Goal: Task Accomplishment & Management: Use online tool/utility

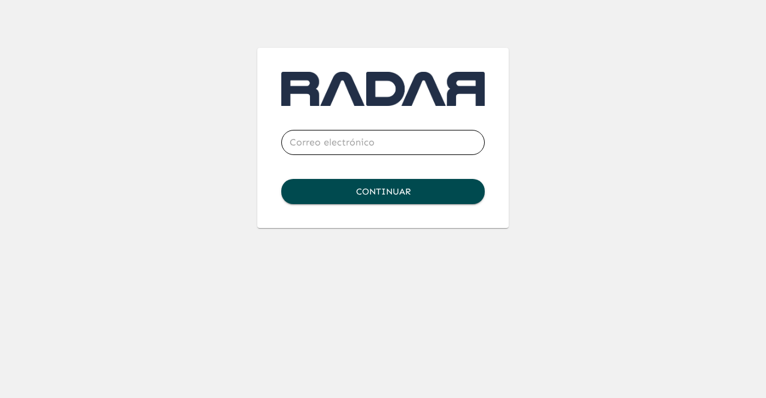
type input "[EMAIL_ADDRESS][DOMAIN_NAME]"
click at [412, 186] on button "Continuar" at bounding box center [382, 191] width 203 height 25
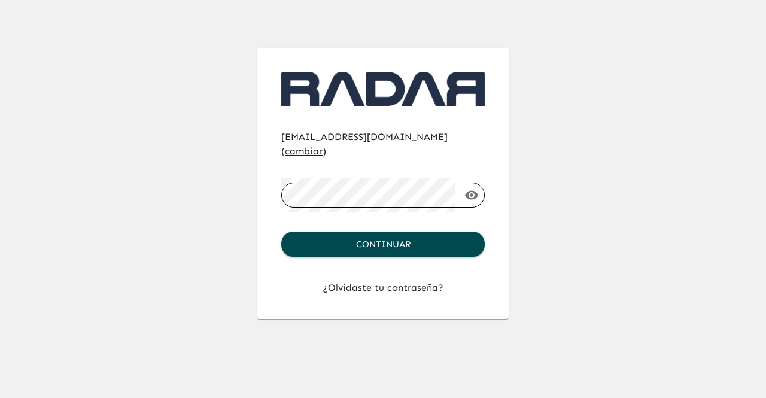
click at [473, 188] on icon "button" at bounding box center [471, 195] width 14 height 14
click at [411, 234] on button "Continuar" at bounding box center [382, 243] width 203 height 25
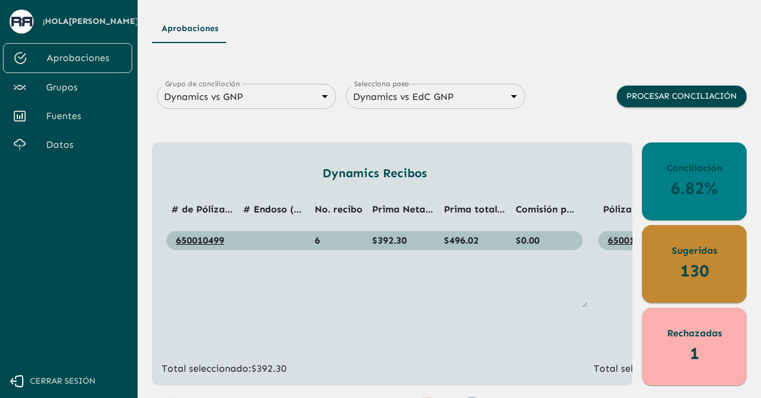
click at [103, 84] on span "Grupos" at bounding box center [84, 87] width 77 height 14
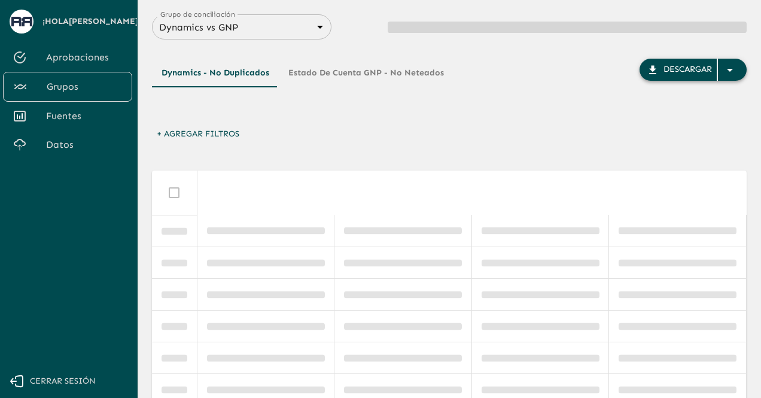
click at [737, 71] on div "button" at bounding box center [732, 70] width 29 height 22
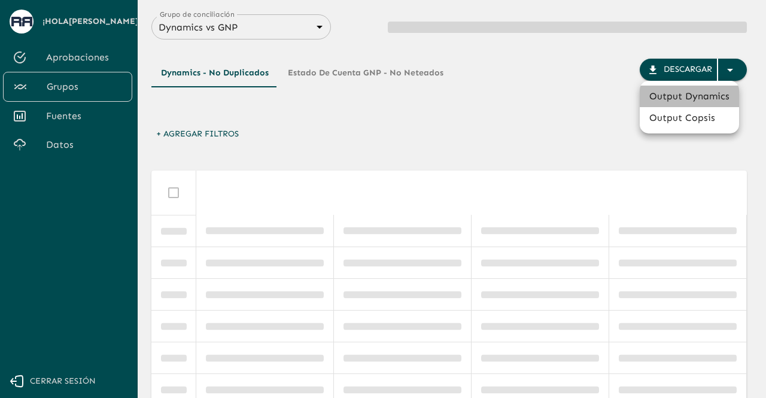
click at [689, 93] on li "Output Dynamics" at bounding box center [688, 97] width 99 height 22
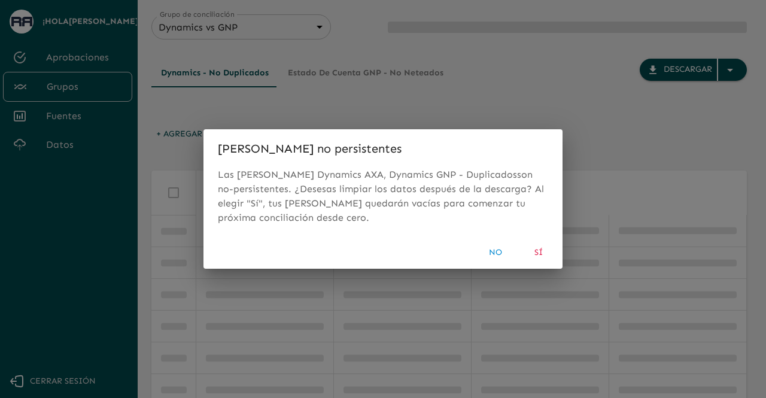
click at [536, 256] on button "Sí" at bounding box center [538, 253] width 38 height 22
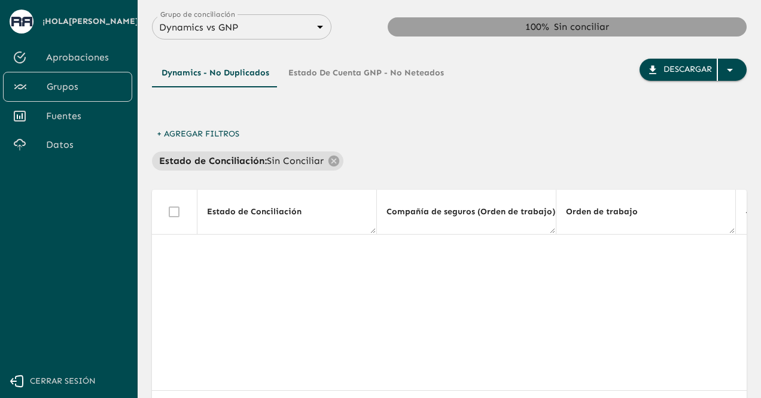
click at [33, 154] on link "Datos" at bounding box center [67, 144] width 129 height 29
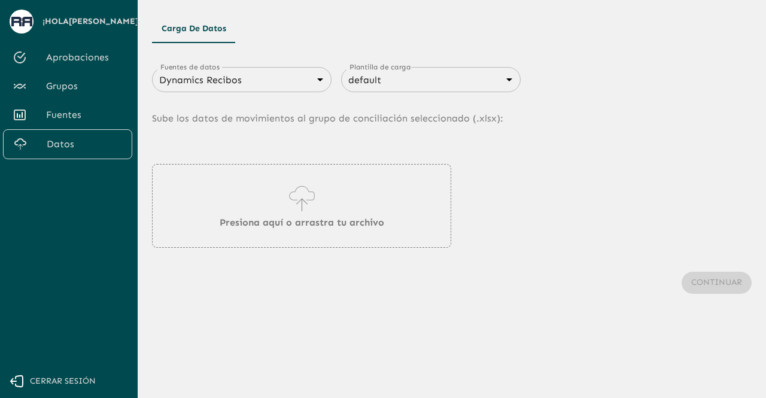
click at [481, 225] on div "Presiona aquí o arrastra tu archivo" at bounding box center [451, 206] width 599 height 84
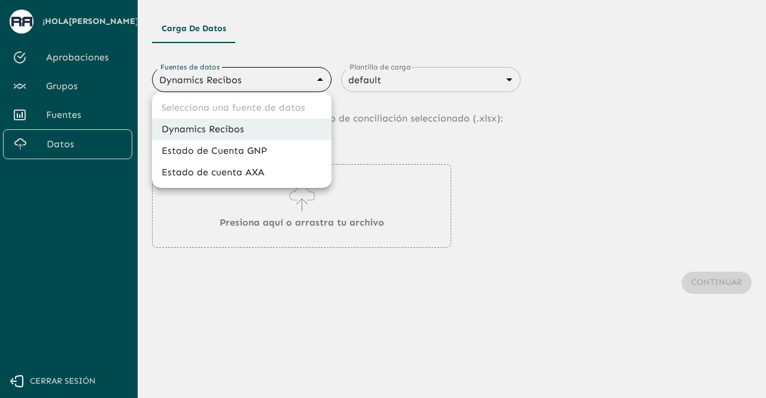
click at [318, 81] on body "Se están procesando los movimientos. Algunas acciones permanecerán deshabilitad…" at bounding box center [383, 199] width 766 height 398
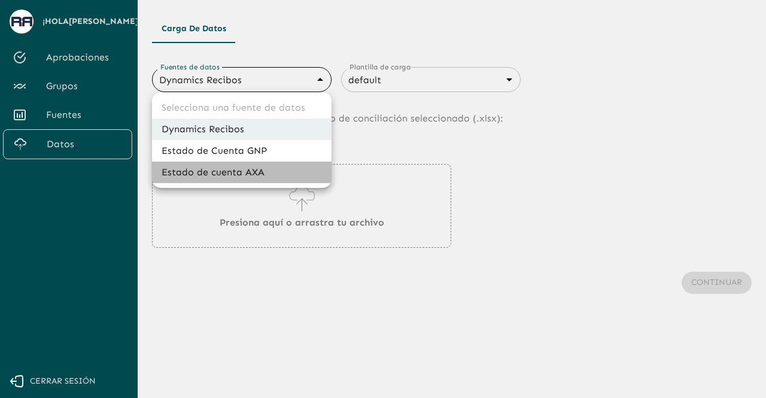
click at [260, 168] on li "Estado de cuenta AXA" at bounding box center [241, 172] width 179 height 22
type input "688d3623321e4b428189379d"
type input "688d3627321e4b42818937a0"
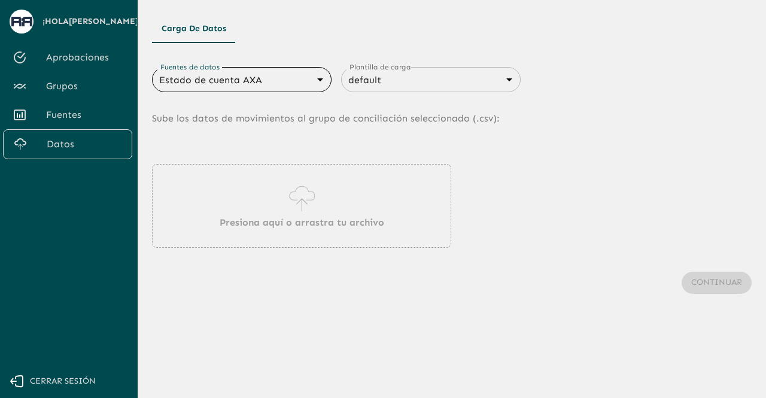
click at [301, 208] on icon at bounding box center [302, 198] width 34 height 33
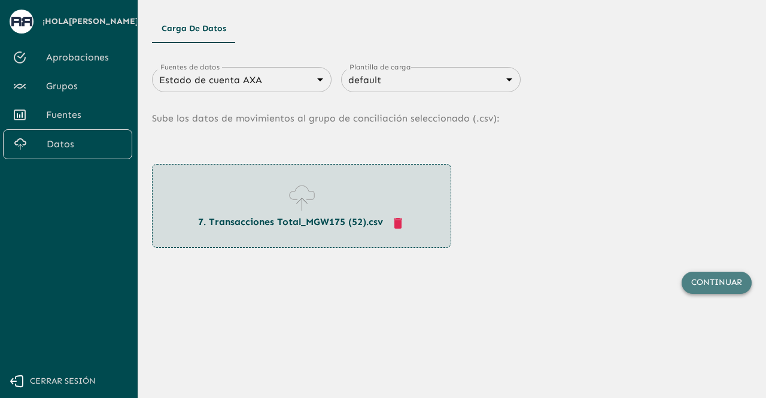
click at [710, 278] on button "Continuar" at bounding box center [716, 283] width 70 height 22
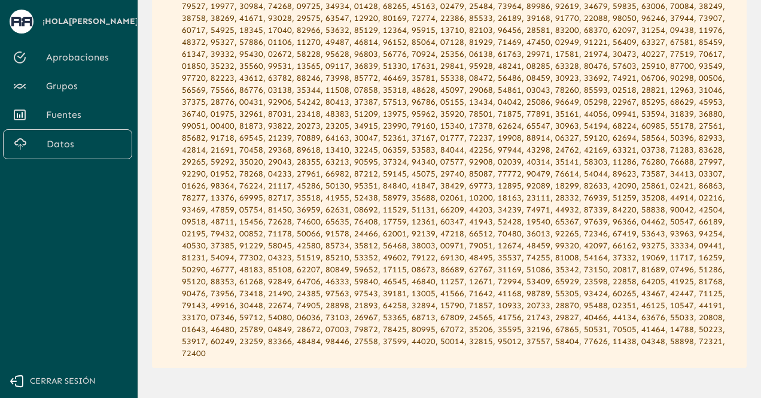
scroll to position [2101, 0]
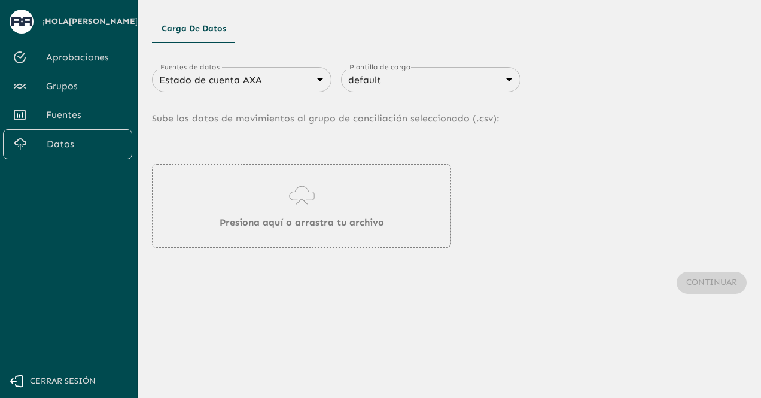
type input "683f283f336112e7999fc7c3"
type input "68434fd2750312d599d841be"
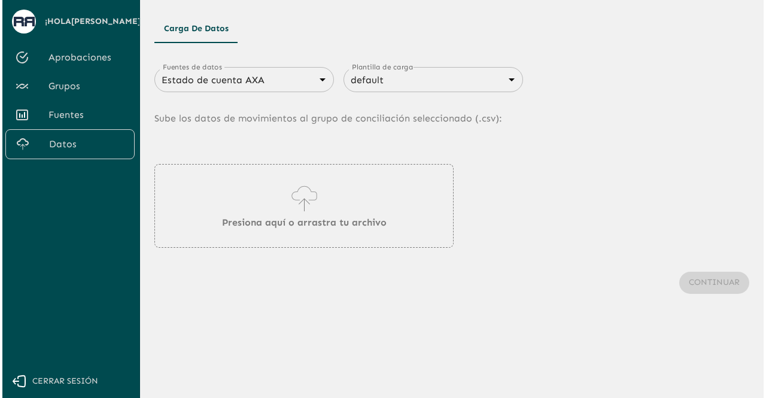
scroll to position [0, 0]
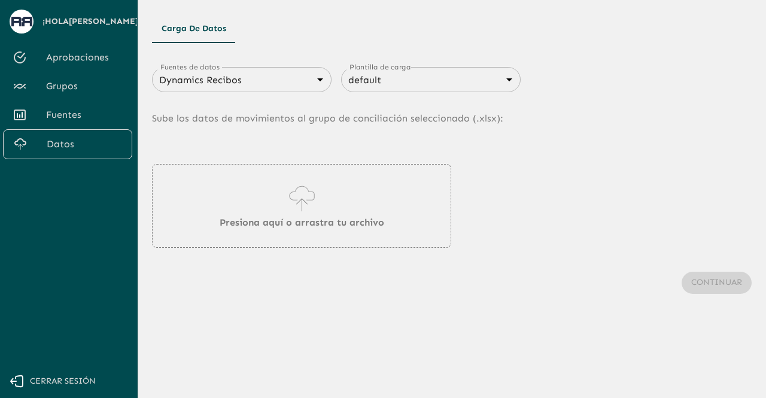
click at [261, 78] on body "Se están procesando los movimientos. Algunas acciones permanecerán deshabilitad…" at bounding box center [383, 199] width 766 height 398
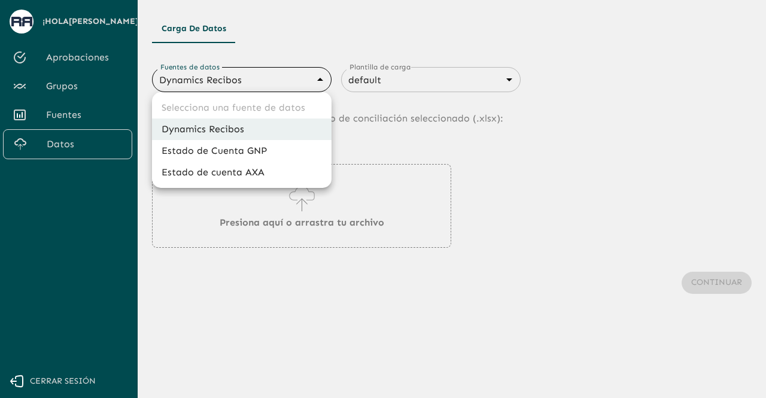
click at [219, 173] on li "Estado de cuenta AXA" at bounding box center [241, 172] width 179 height 22
type input "688d3623321e4b428189379d"
type input "688d3627321e4b42818937a0"
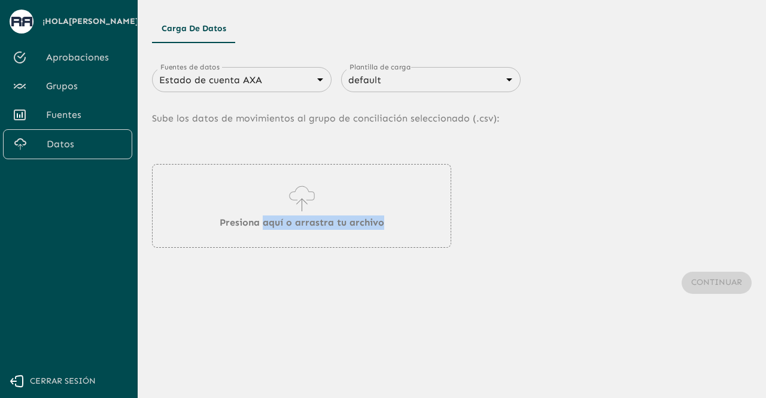
drag, startPoint x: 263, startPoint y: 208, endPoint x: 535, endPoint y: 426, distance: 348.9
click at [535, 397] on html "Se están procesando los movimientos. Algunas acciones permanecerán deshabilitad…" at bounding box center [383, 199] width 766 height 398
click at [276, 229] on p "Presiona aquí o arrastra tu archivo" at bounding box center [302, 222] width 164 height 14
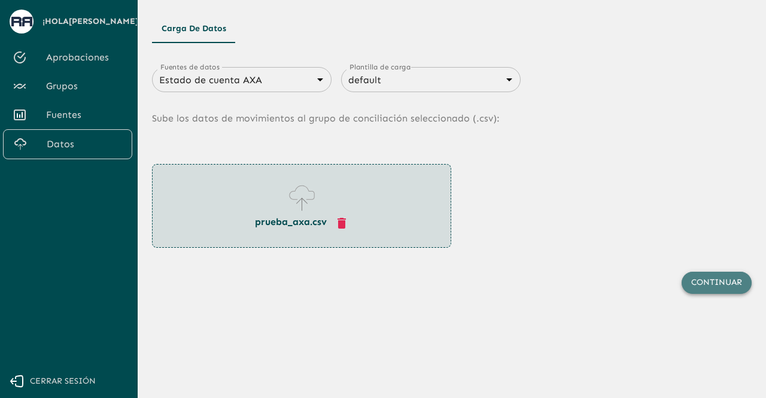
click at [701, 276] on button "Continuar" at bounding box center [716, 283] width 70 height 22
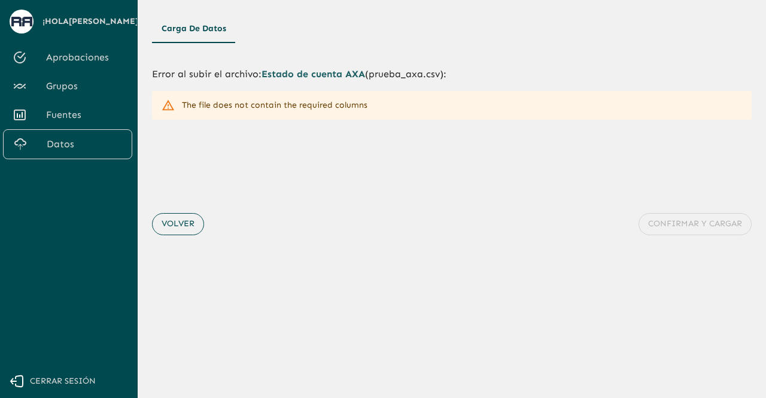
click at [190, 221] on button "Volver" at bounding box center [178, 224] width 52 height 22
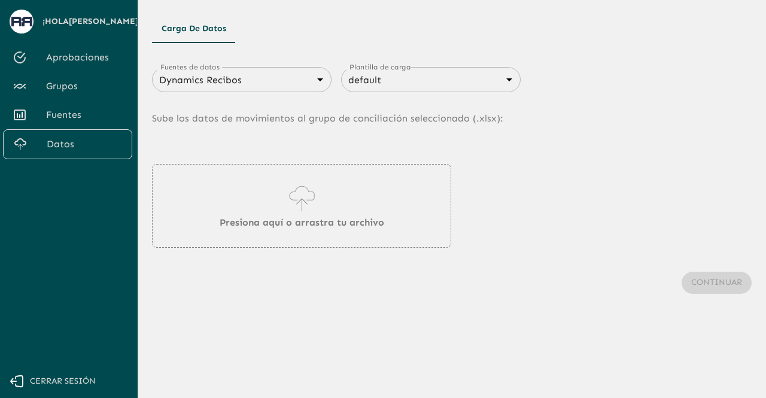
click at [304, 81] on body "Se están procesando los movimientos. Algunas acciones permanecerán deshabilitad…" at bounding box center [383, 199] width 766 height 398
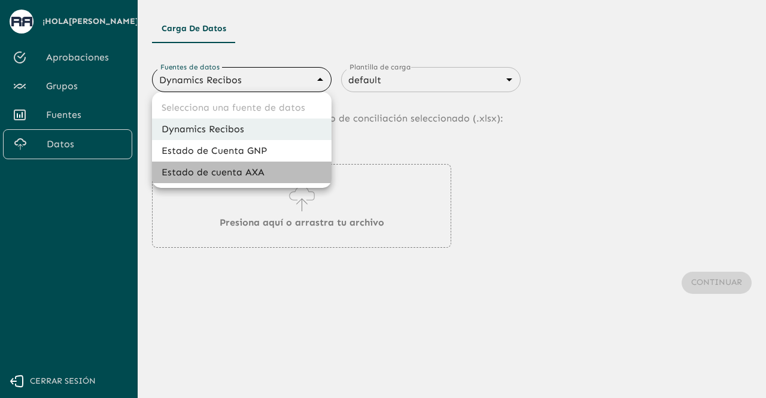
click at [255, 169] on li "Estado de cuenta AXA" at bounding box center [241, 172] width 179 height 22
type input "688d3623321e4b428189379d"
type input "688d3627321e4b42818937a0"
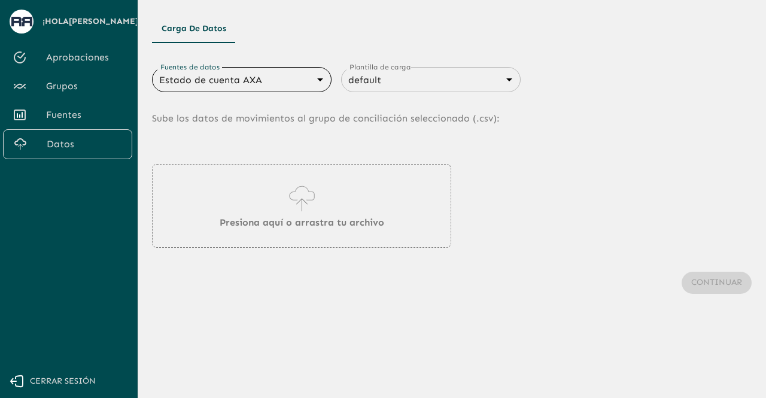
click at [63, 386] on span "Cerrar sesión" at bounding box center [63, 381] width 66 height 15
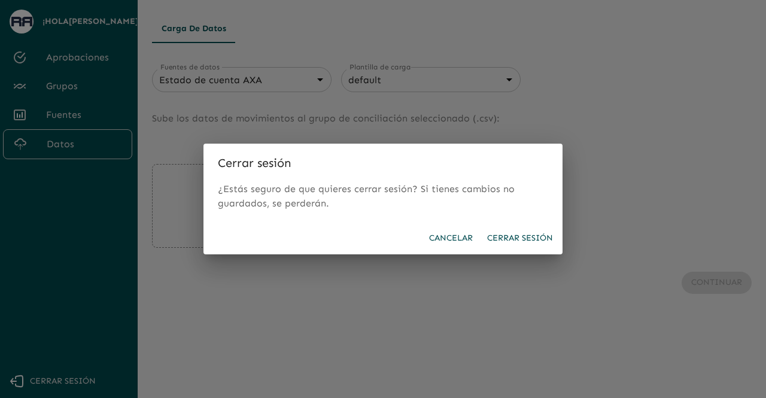
click at [521, 231] on button "Cerrar sesión" at bounding box center [519, 238] width 75 height 22
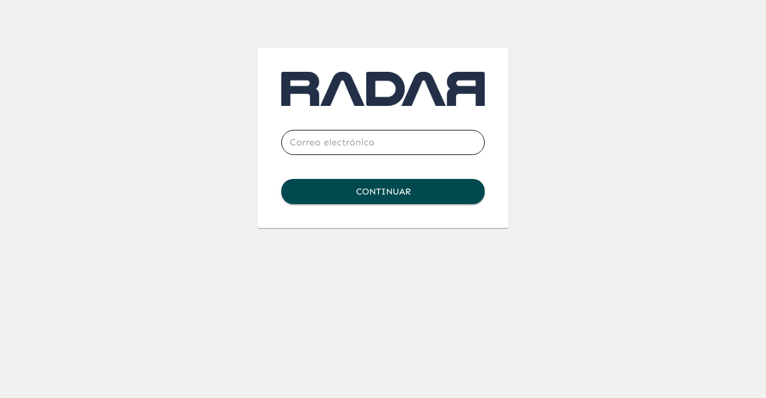
type input "[EMAIL_ADDRESS][DOMAIN_NAME]"
click at [413, 147] on input "[EMAIL_ADDRESS][DOMAIN_NAME]" at bounding box center [382, 142] width 203 height 33
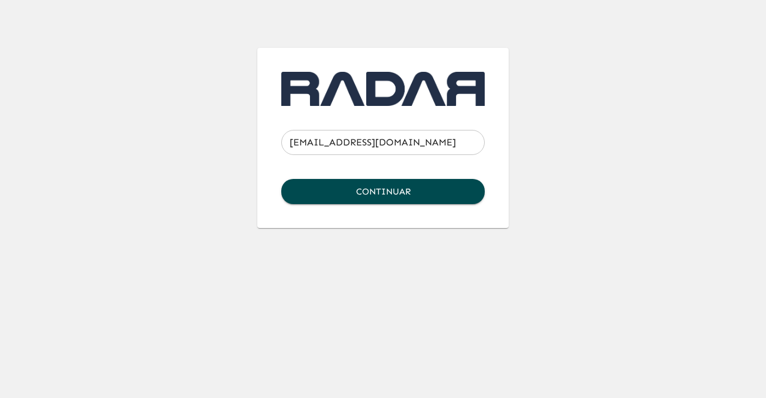
click at [228, 202] on div "[EMAIL_ADDRESS][DOMAIN_NAME] ​ Continuar" at bounding box center [382, 114] width 689 height 228
click at [435, 139] on input "[EMAIL_ADDRESS][DOMAIN_NAME]" at bounding box center [382, 142] width 203 height 33
click at [181, 215] on div "[EMAIL_ADDRESS][DOMAIN_NAME] ​ Continuar" at bounding box center [382, 114] width 689 height 228
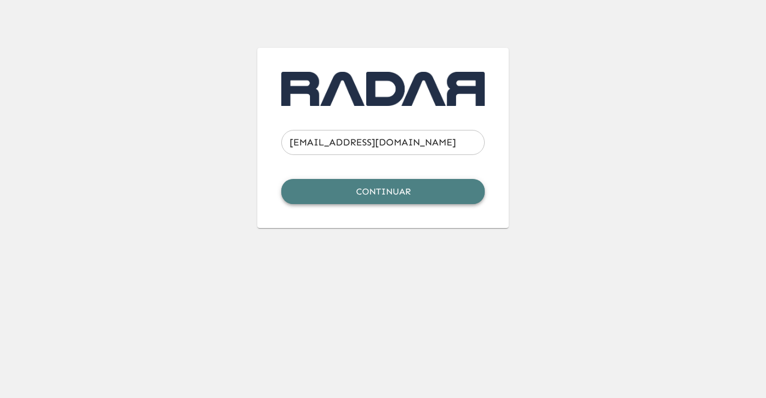
click at [344, 188] on button "Continuar" at bounding box center [382, 191] width 203 height 25
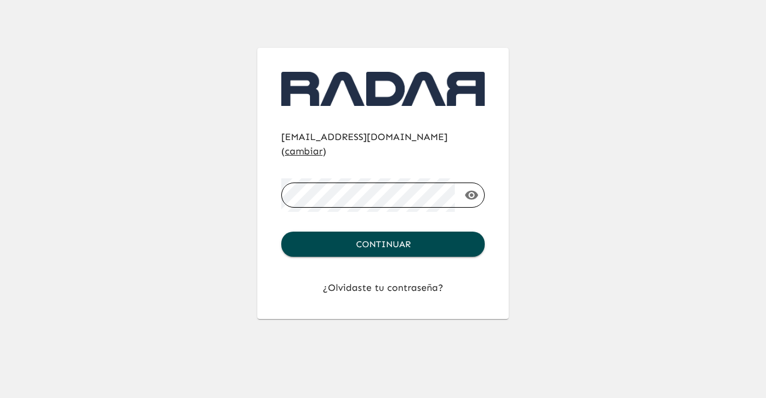
click at [455, 195] on div at bounding box center [455, 195] width 0 height 0
click at [378, 231] on button "Continuar" at bounding box center [382, 243] width 203 height 25
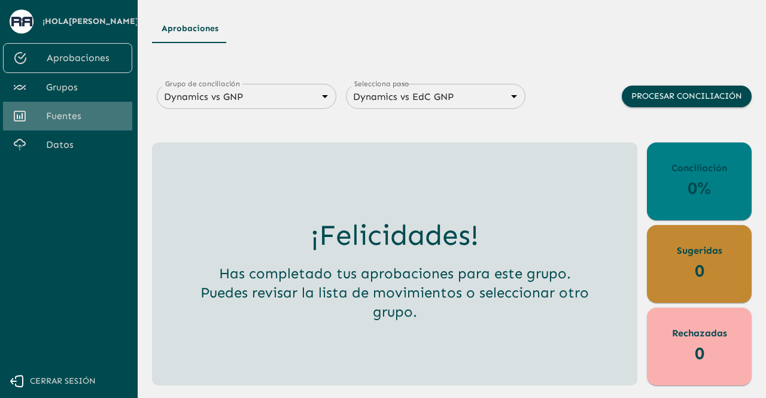
click at [75, 116] on span "Fuentes" at bounding box center [84, 116] width 77 height 14
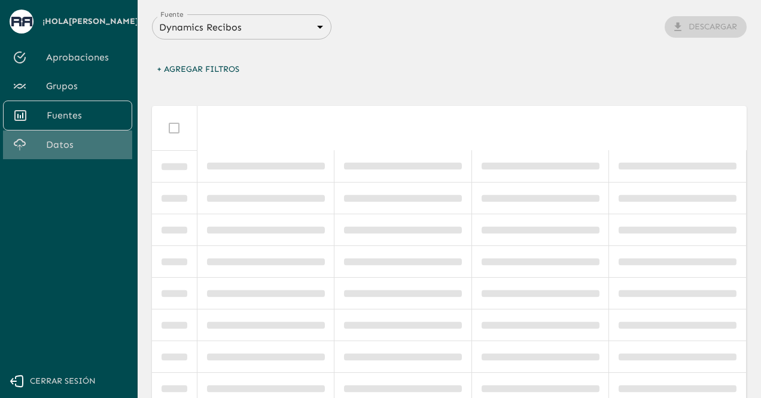
click at [65, 138] on span "Datos" at bounding box center [84, 145] width 77 height 14
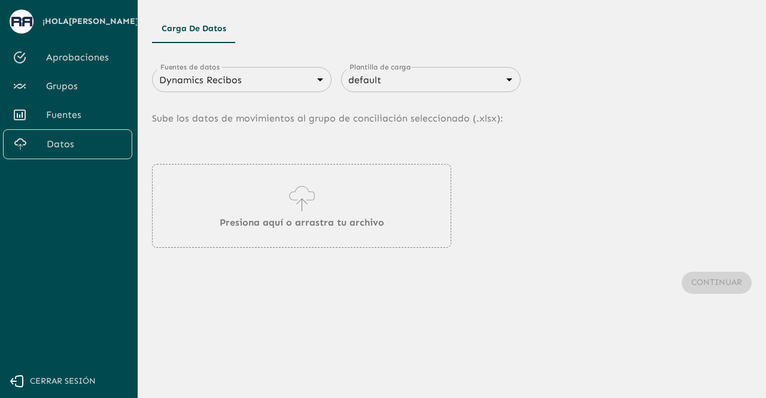
click at [301, 78] on body "Se están procesando los movimientos. Algunas acciones permanecerán deshabilitad…" at bounding box center [383, 199] width 766 height 398
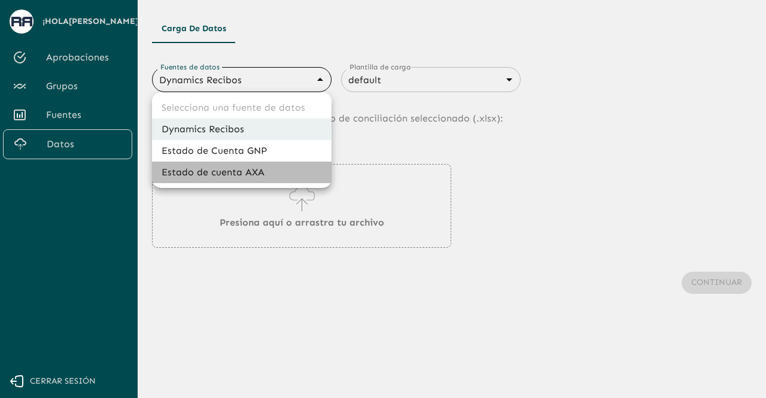
click at [264, 173] on li "Estado de cuenta AXA" at bounding box center [241, 172] width 179 height 22
type input "688d3623321e4b428189379d"
type input "688d3627321e4b42818937a0"
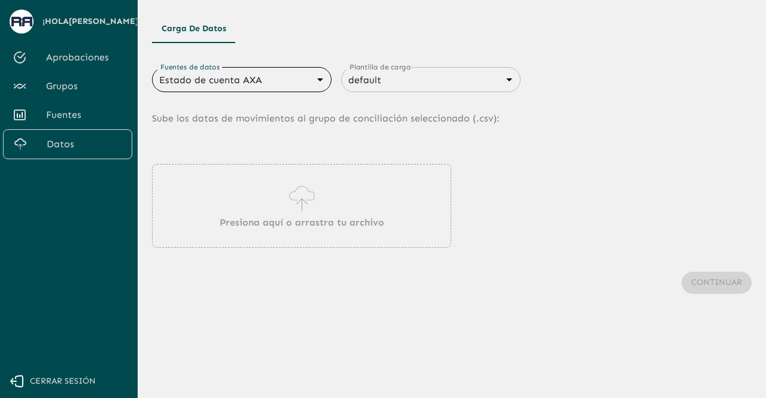
click at [302, 210] on icon at bounding box center [302, 198] width 34 height 33
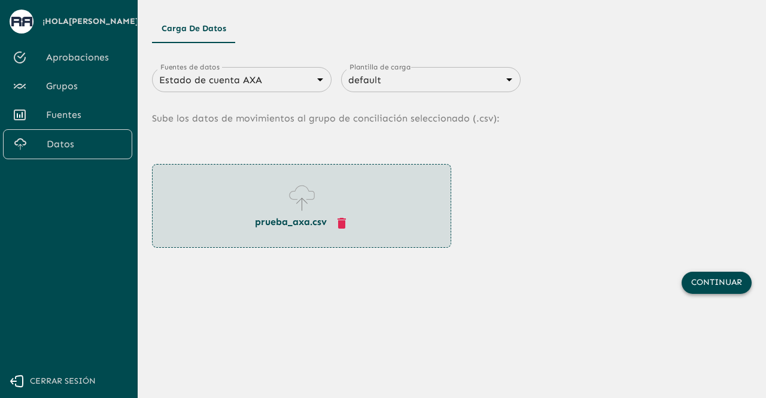
click at [720, 283] on button "Continuar" at bounding box center [716, 283] width 70 height 22
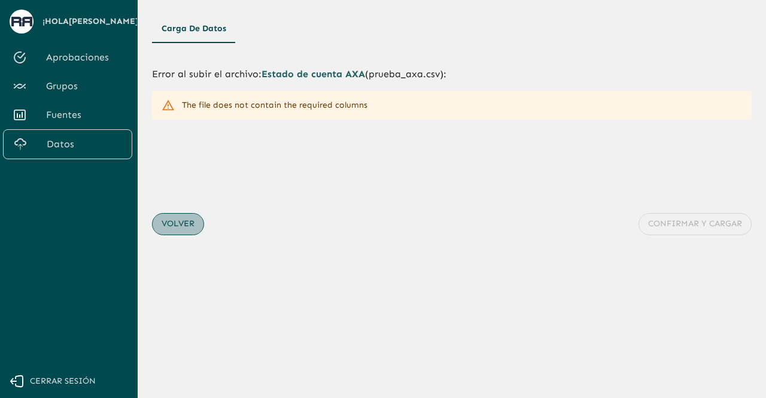
click at [188, 225] on button "Volver" at bounding box center [178, 224] width 52 height 22
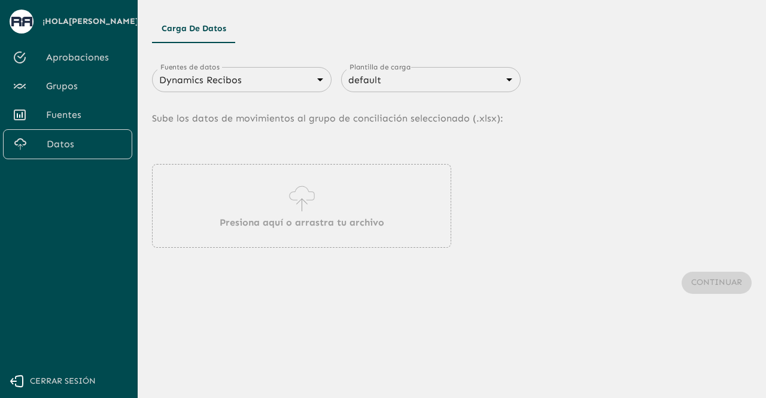
click at [291, 209] on icon at bounding box center [302, 198] width 34 height 33
click at [268, 78] on body "Se están procesando los movimientos. Algunas acciones permanecerán deshabilitad…" at bounding box center [383, 199] width 766 height 398
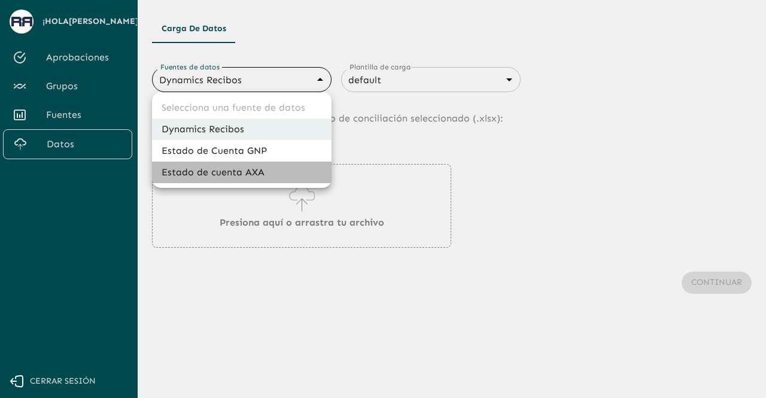
click at [232, 167] on li "Estado de cuenta AXA" at bounding box center [241, 172] width 179 height 22
type input "688d3623321e4b428189379d"
type input "688d3627321e4b42818937a0"
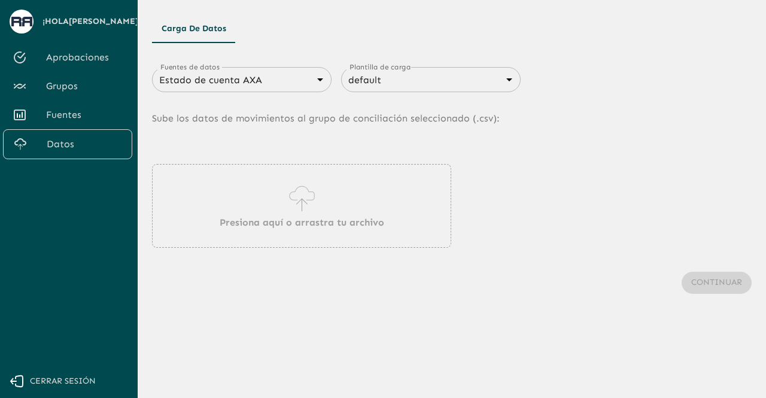
click at [289, 206] on icon at bounding box center [302, 198] width 34 height 33
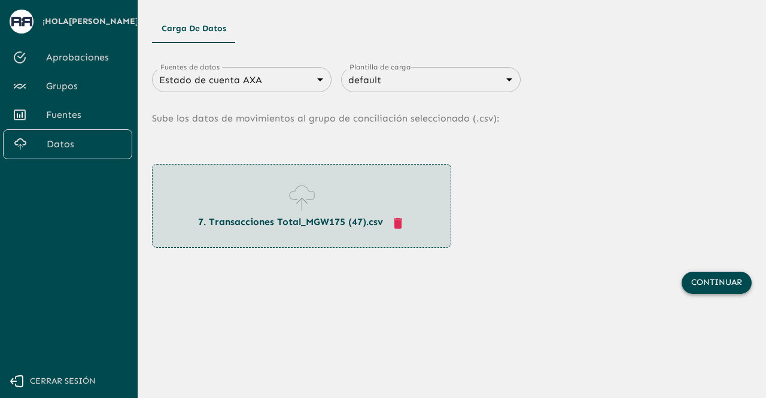
click at [705, 291] on button "Continuar" at bounding box center [716, 283] width 70 height 22
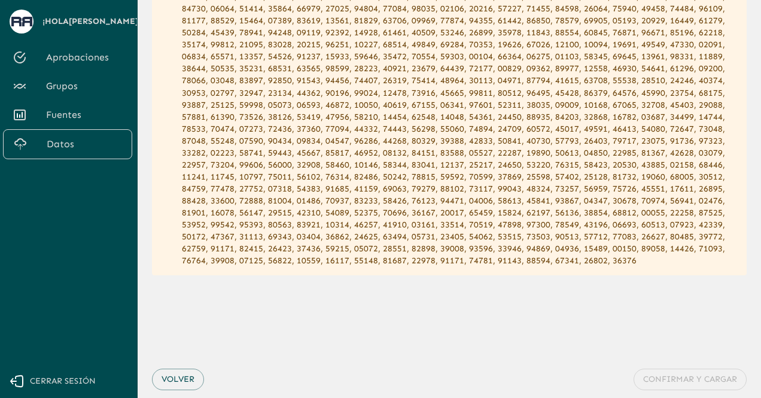
scroll to position [401, 0]
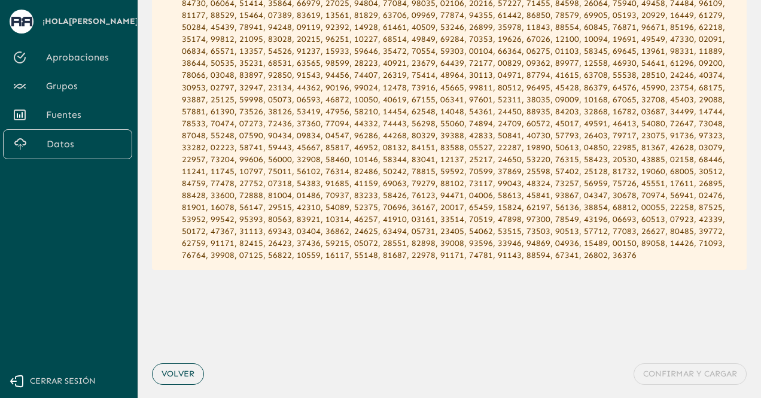
click at [178, 363] on button "Volver" at bounding box center [178, 374] width 52 height 22
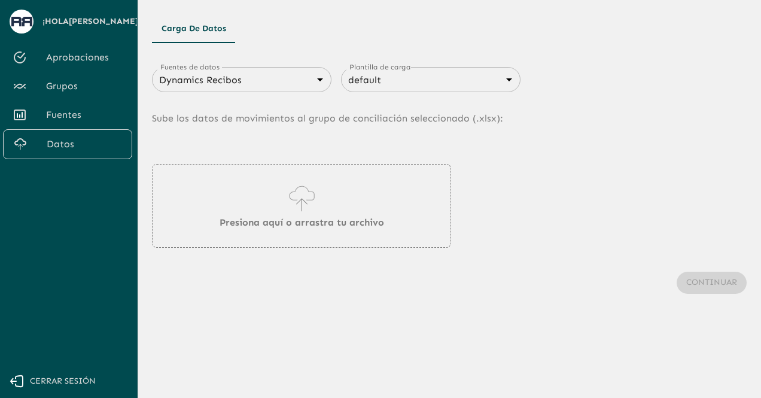
scroll to position [0, 0]
click at [292, 217] on p "Presiona aquí o arrastra tu archivo" at bounding box center [302, 222] width 164 height 14
click at [279, 77] on body "Se están procesando los movimientos. Algunas acciones permanecerán deshabilitad…" at bounding box center [383, 199] width 766 height 398
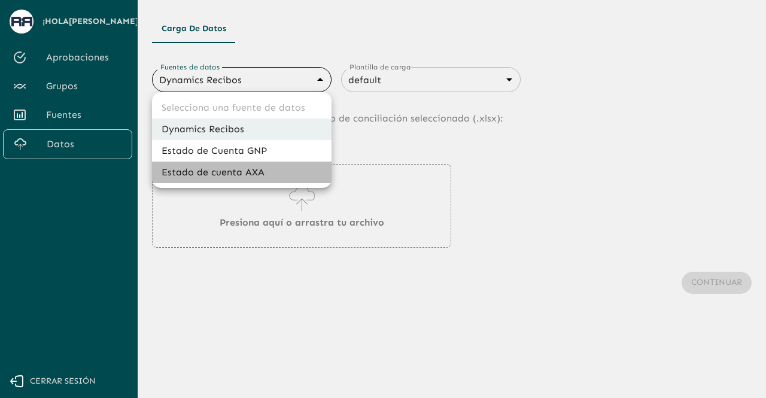
click at [249, 178] on li "Estado de cuenta AXA" at bounding box center [241, 172] width 179 height 22
type input "688d3623321e4b428189379d"
type input "688d3627321e4b42818937a0"
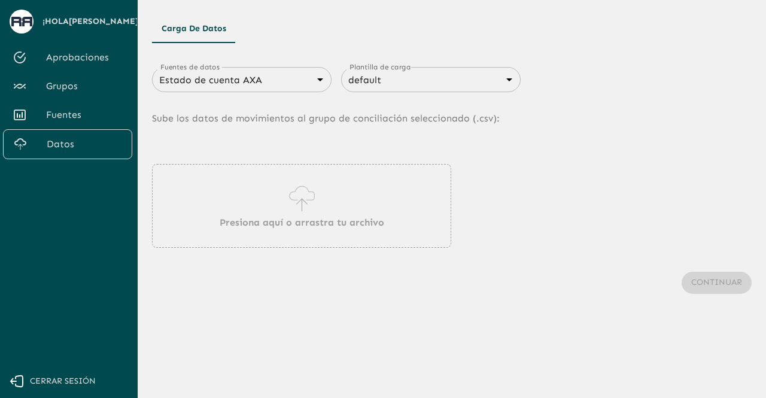
click at [276, 221] on p "Presiona aquí o arrastra tu archivo" at bounding box center [302, 222] width 164 height 14
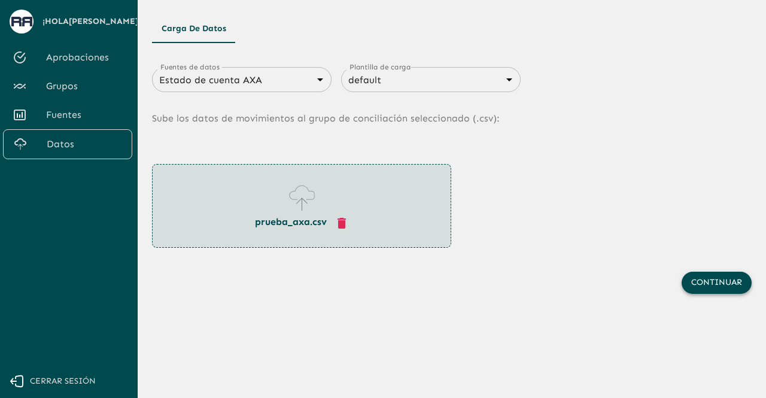
click at [705, 275] on button "Continuar" at bounding box center [716, 283] width 70 height 22
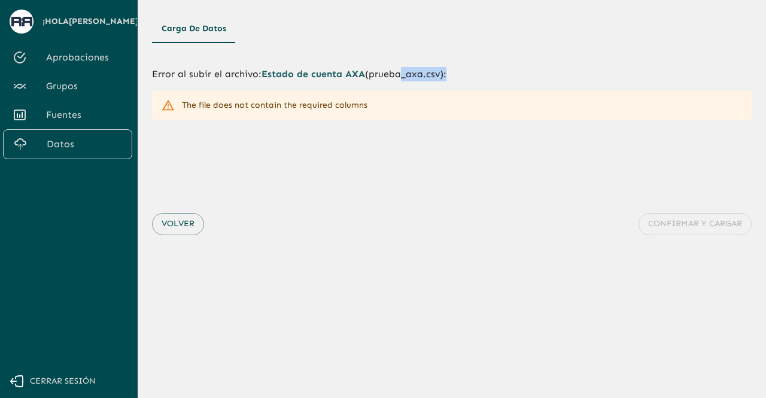
drag, startPoint x: 406, startPoint y: 74, endPoint x: 456, endPoint y: 66, distance: 50.8
click at [456, 67] on p "Error al subir el archivo : Estado de cuenta AXA ( prueba_axa.csv ):" at bounding box center [451, 74] width 599 height 14
click at [179, 225] on button "Volver" at bounding box center [178, 224] width 52 height 22
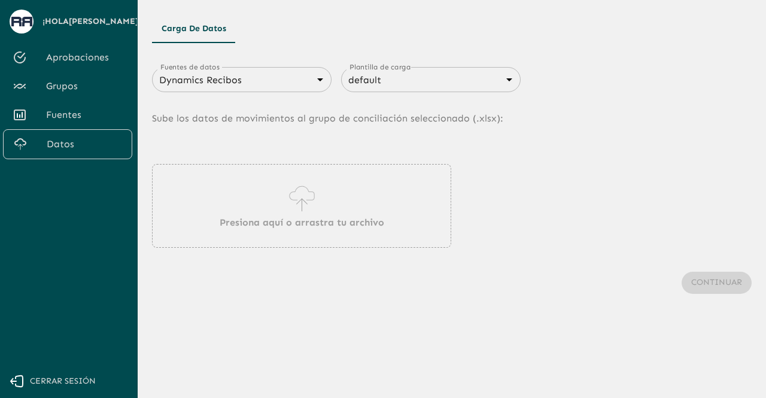
click at [294, 223] on p "Presiona aquí o arrastra tu archivo" at bounding box center [302, 222] width 164 height 14
click at [295, 84] on body "Se están procesando los movimientos. Algunas acciones permanecerán deshabilitad…" at bounding box center [383, 199] width 766 height 398
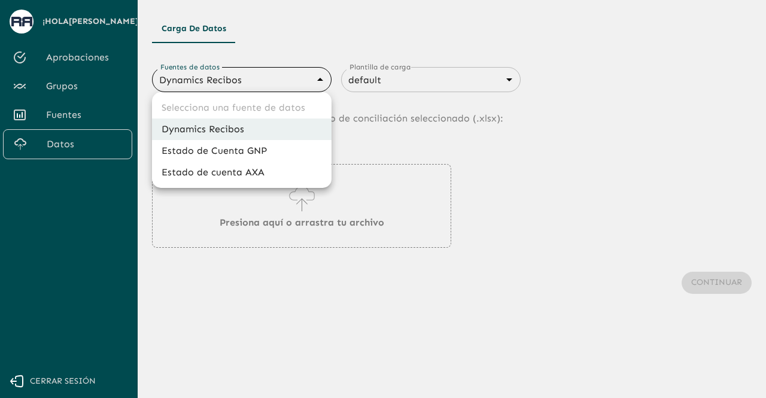
click at [242, 174] on li "Estado de cuenta AXA" at bounding box center [241, 172] width 179 height 22
type input "688d3623321e4b428189379d"
type input "688d3627321e4b42818937a0"
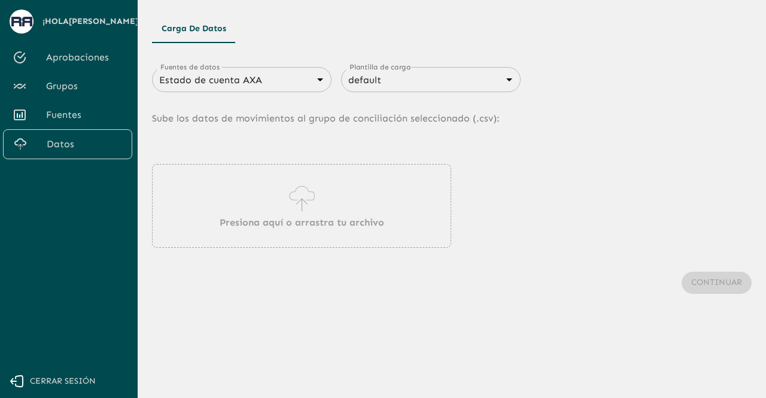
click at [231, 215] on p "Presiona aquí o arrastra tu archivo" at bounding box center [302, 222] width 164 height 14
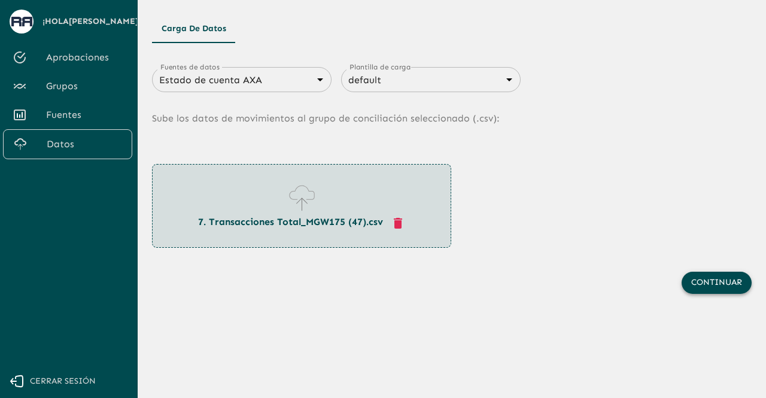
click at [720, 282] on button "Continuar" at bounding box center [716, 283] width 70 height 22
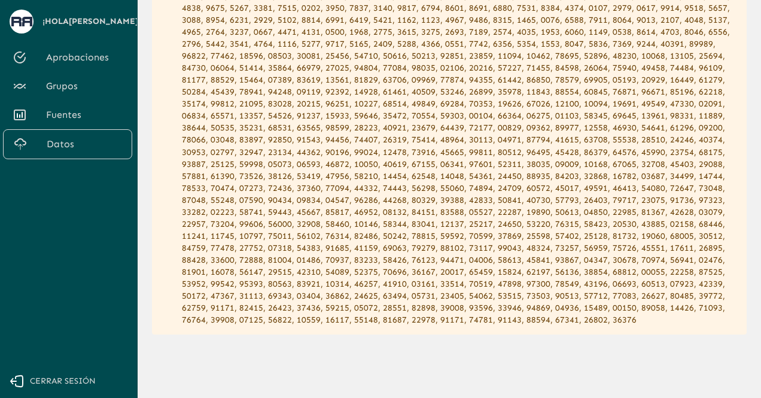
scroll to position [401, 0]
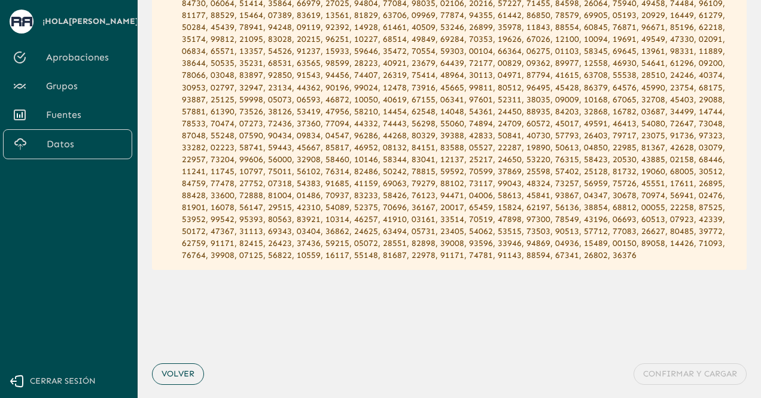
click at [174, 363] on button "Volver" at bounding box center [178, 374] width 52 height 22
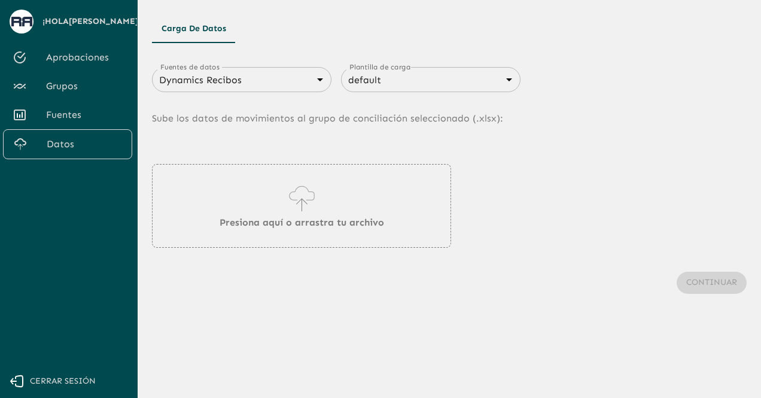
scroll to position [0, 0]
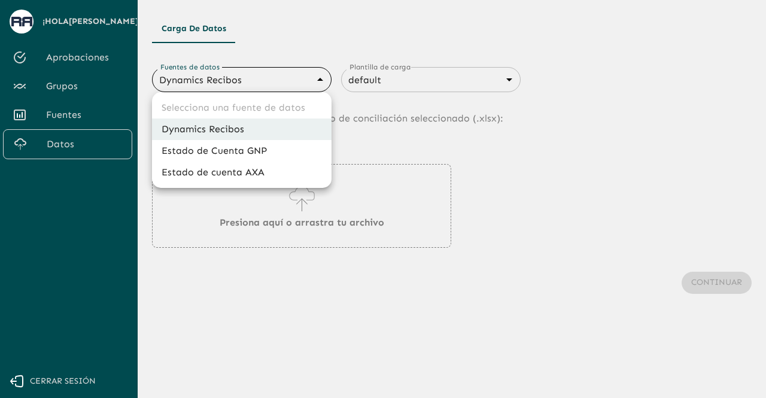
click at [314, 78] on body "Se están procesando los movimientos. Algunas acciones permanecerán deshabilitad…" at bounding box center [383, 199] width 766 height 398
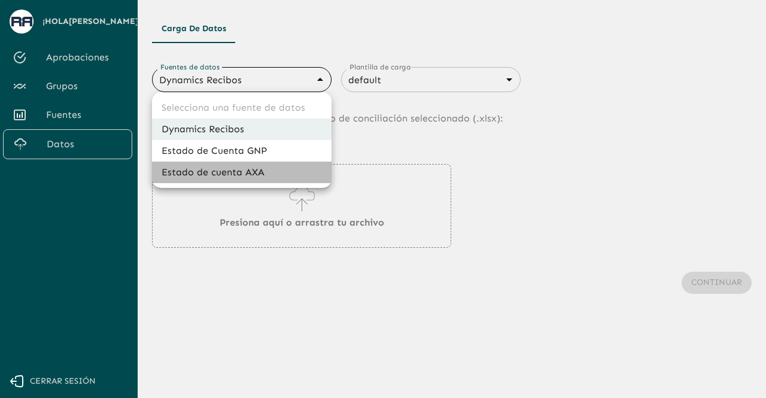
click at [251, 172] on li "Estado de cuenta AXA" at bounding box center [241, 172] width 179 height 22
type input "688d3623321e4b428189379d"
type input "688d3627321e4b42818937a0"
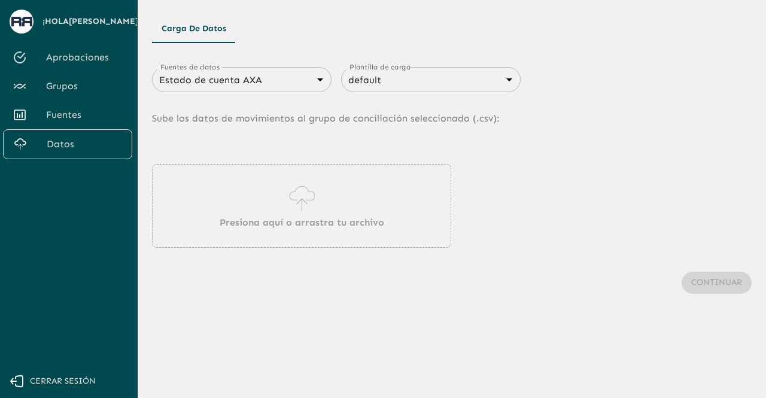
click at [262, 212] on div "Presiona aquí o arrastra tu archivo" at bounding box center [301, 206] width 299 height 84
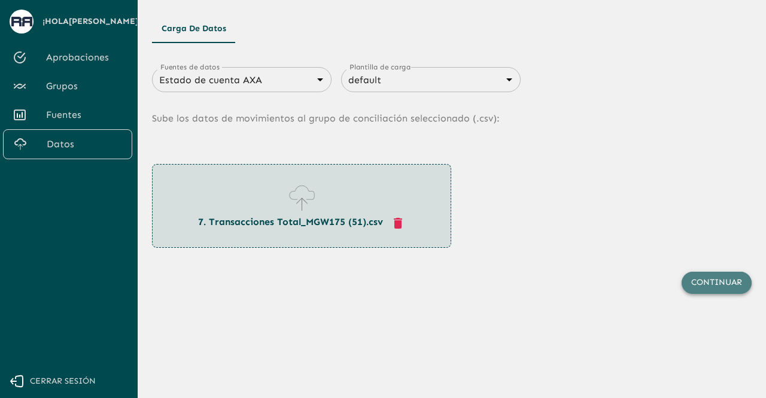
click at [706, 290] on button "Continuar" at bounding box center [716, 283] width 70 height 22
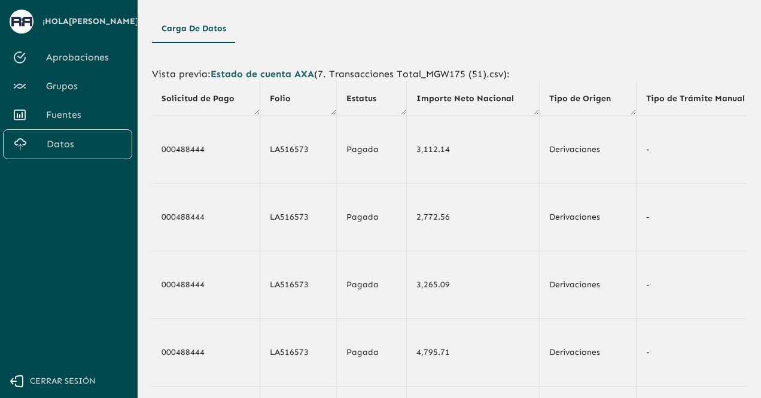
click at [636, 81] on th "Tipo de Trámite Manual" at bounding box center [703, 98] width 134 height 34
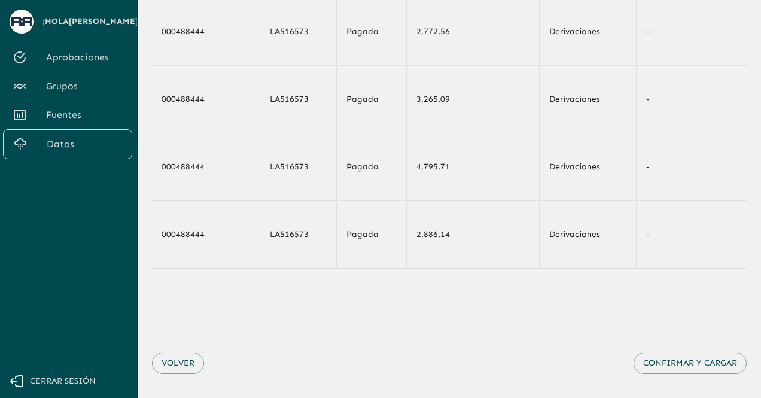
scroll to position [203, 0]
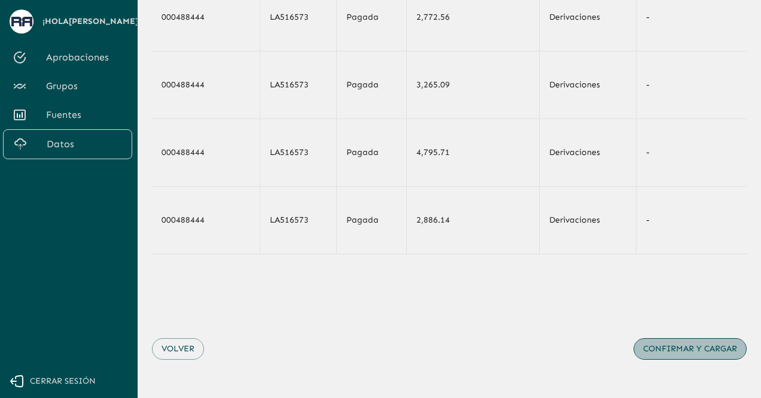
click at [685, 347] on button "Confirmar y cargar" at bounding box center [689, 349] width 113 height 22
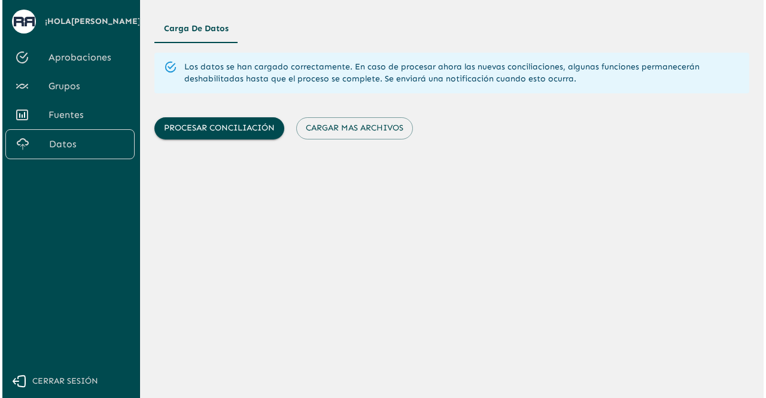
scroll to position [0, 0]
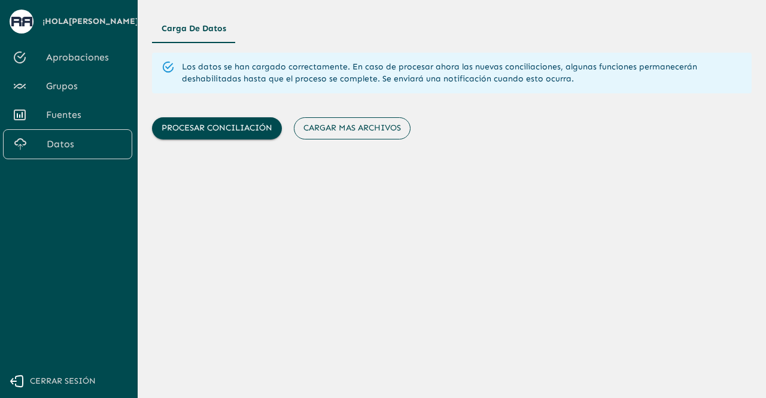
click at [359, 124] on button "Cargar mas archivos" at bounding box center [352, 128] width 117 height 22
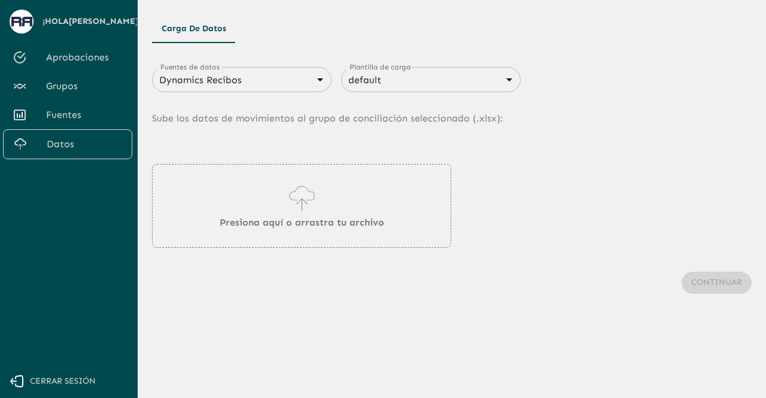
click at [246, 83] on body "Se están procesando los movimientos. Algunas acciones permanecerán deshabilitad…" at bounding box center [383, 199] width 766 height 398
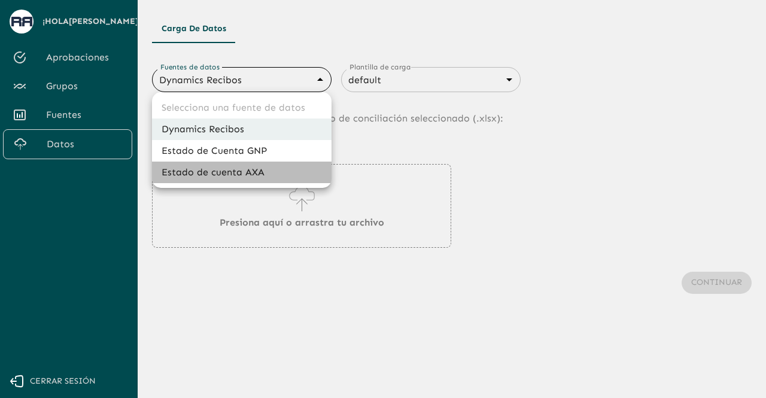
click at [237, 168] on li "Estado de cuenta AXA" at bounding box center [241, 172] width 179 height 22
type input "688d3623321e4b428189379d"
type input "688d3627321e4b42818937a0"
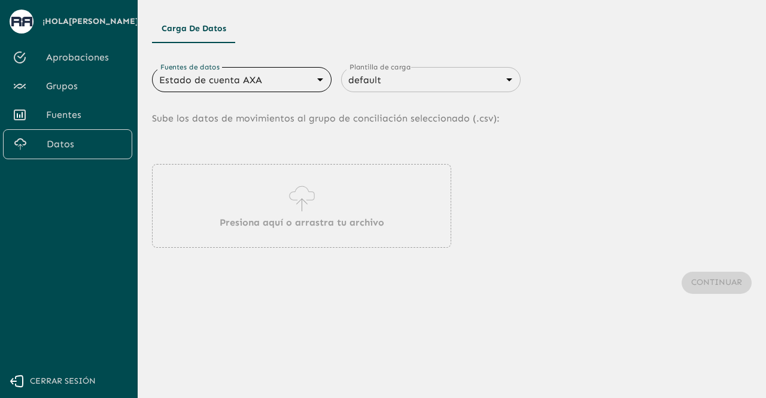
click at [283, 214] on div "Presiona aquí o arrastra tu archivo" at bounding box center [301, 206] width 299 height 84
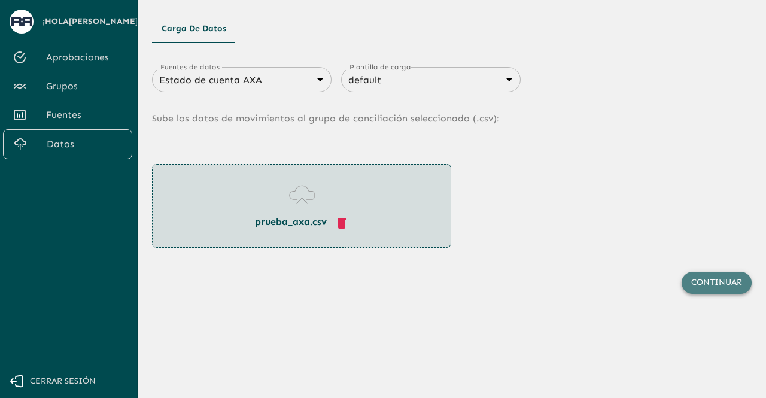
click at [699, 282] on button "Continuar" at bounding box center [716, 283] width 70 height 22
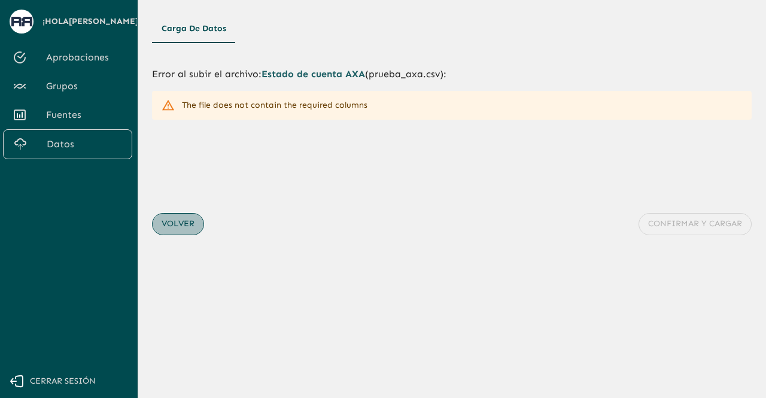
click at [182, 223] on button "Volver" at bounding box center [178, 224] width 52 height 22
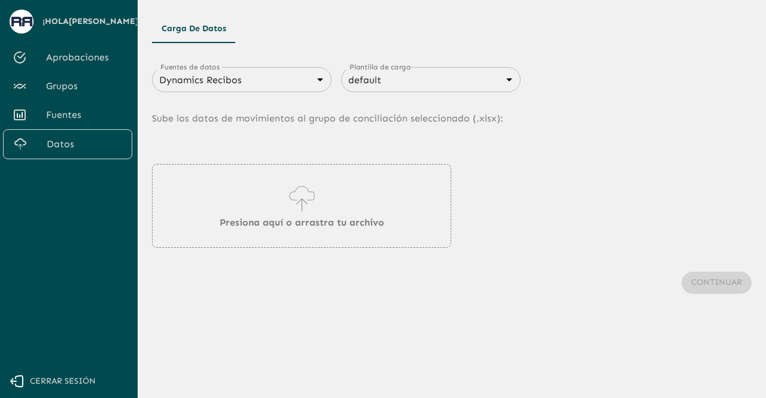
click at [297, 81] on body "Se están procesando los movimientos. Algunas acciones permanecerán deshabilitad…" at bounding box center [383, 199] width 766 height 398
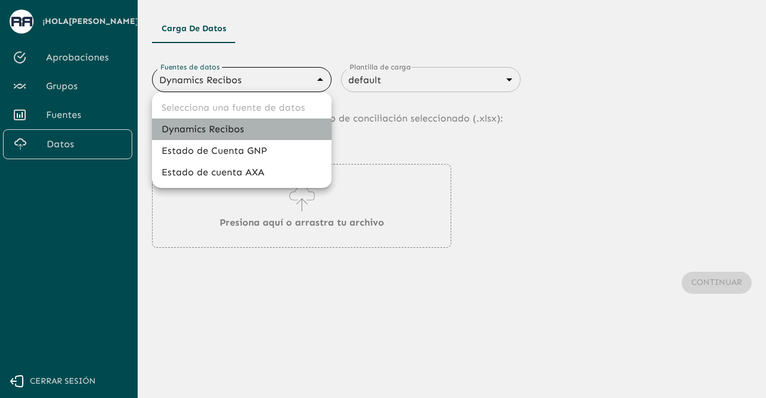
click at [246, 121] on li "Dynamics Recibos" at bounding box center [241, 129] width 179 height 22
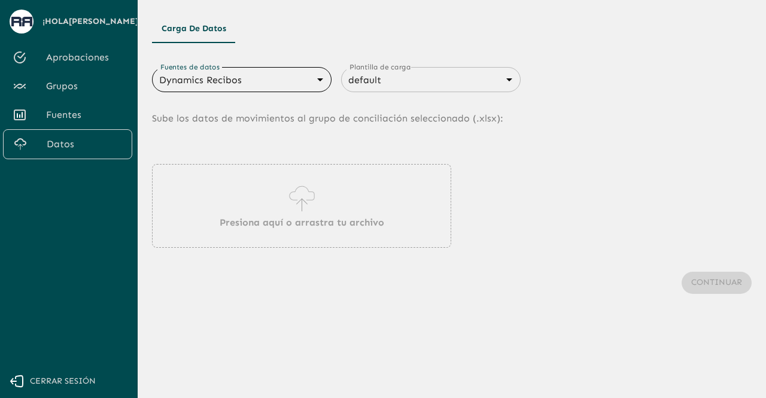
click at [251, 231] on div "Presiona aquí o arrastra tu archivo" at bounding box center [301, 206] width 299 height 84
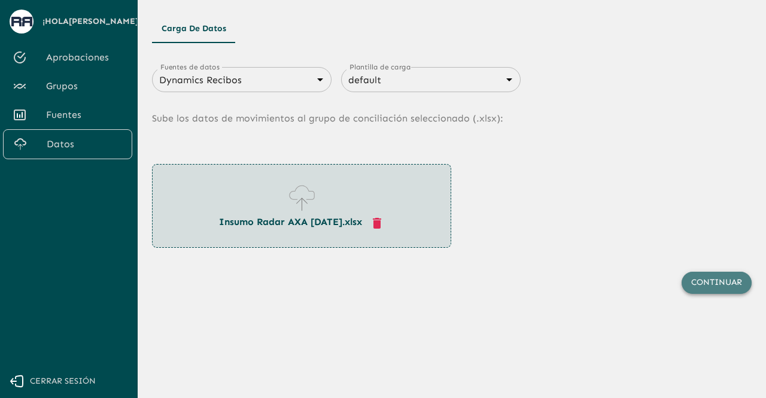
click at [711, 288] on button "Continuar" at bounding box center [716, 283] width 70 height 22
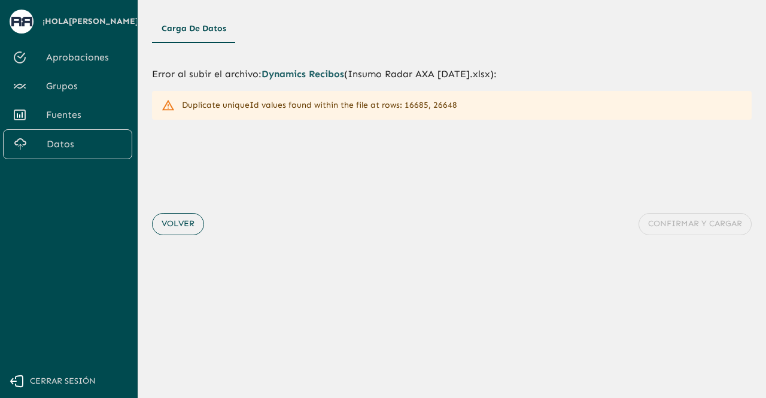
click at [190, 222] on button "Volver" at bounding box center [178, 224] width 52 height 22
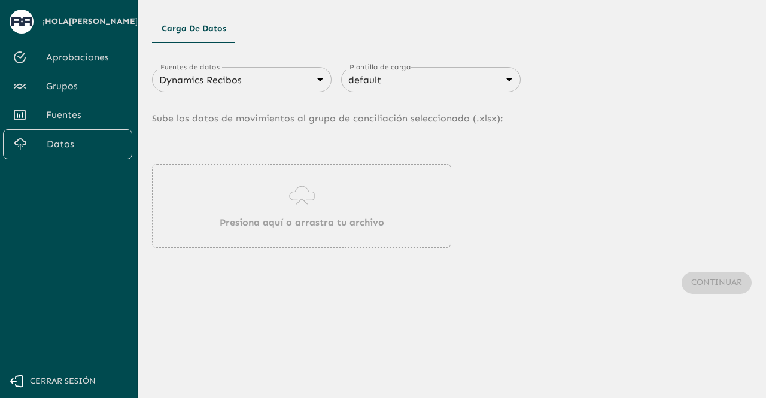
click at [285, 190] on icon at bounding box center [302, 198] width 34 height 33
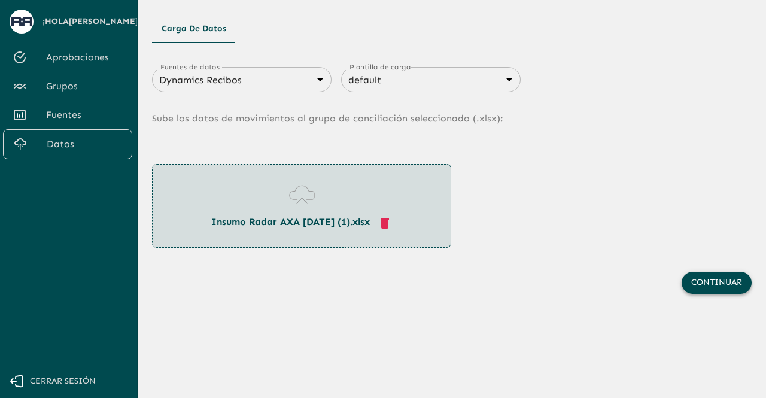
click at [696, 276] on button "Continuar" at bounding box center [716, 283] width 70 height 22
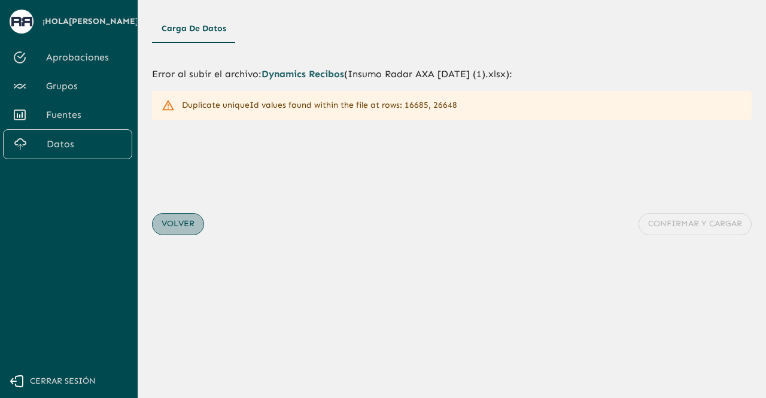
click at [195, 226] on button "Volver" at bounding box center [178, 224] width 52 height 22
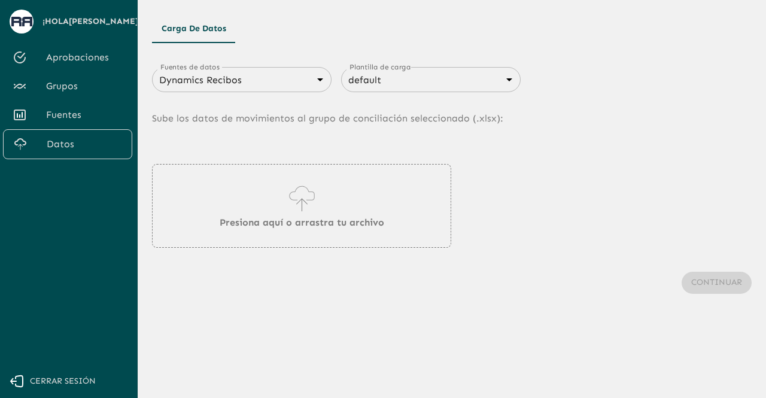
click at [242, 76] on body "Se están procesando los movimientos. Algunas acciones permanecerán deshabilitad…" at bounding box center [383, 199] width 766 height 398
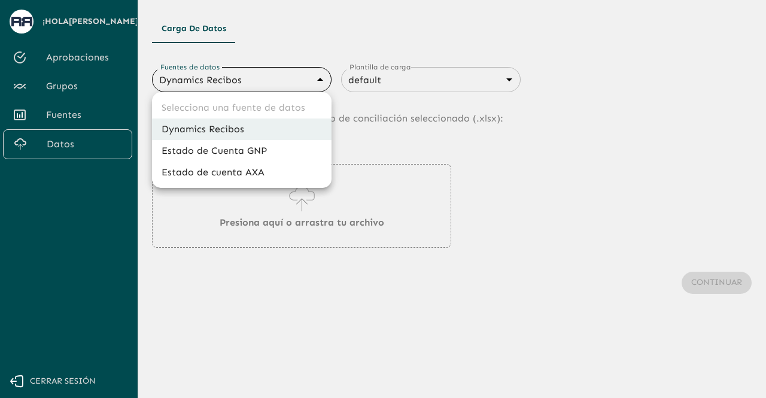
click at [242, 76] on div at bounding box center [383, 199] width 766 height 398
click at [255, 83] on body "Se están procesando los movimientos. Algunas acciones permanecerán deshabilitad…" at bounding box center [383, 199] width 766 height 398
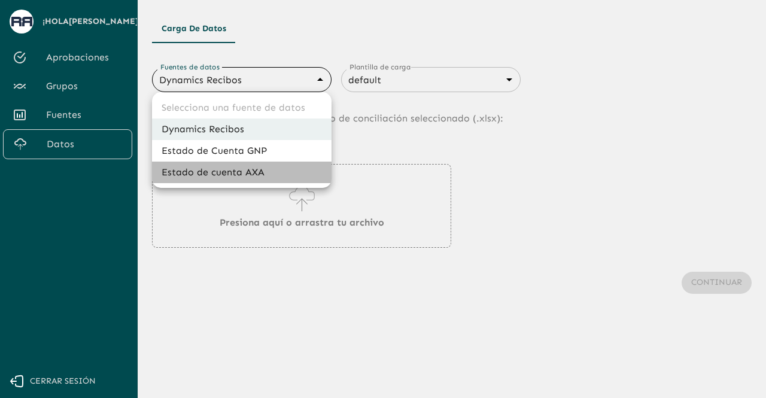
click at [240, 175] on li "Estado de cuenta AXA" at bounding box center [241, 172] width 179 height 22
type input "688d3623321e4b428189379d"
type input "688d3627321e4b42818937a0"
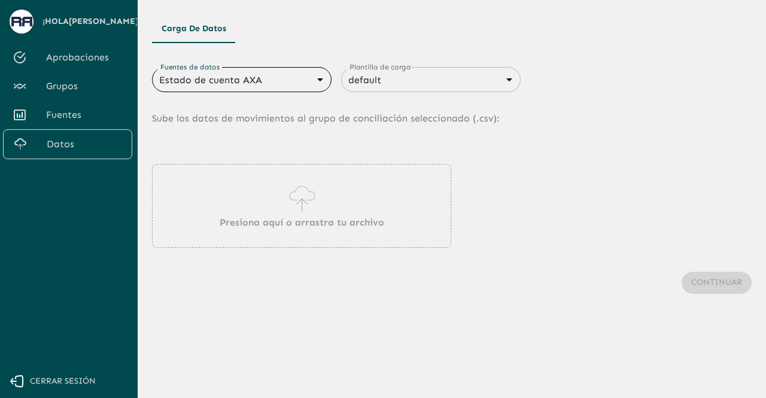
click at [249, 200] on div "Presiona aquí o arrastra tu archivo" at bounding box center [301, 206] width 299 height 84
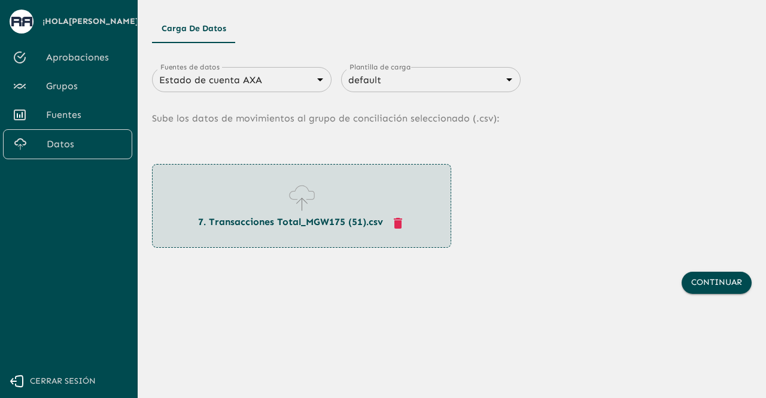
click at [713, 295] on div "Continuar" at bounding box center [451, 283] width 599 height 70
click at [710, 289] on button "Continuar" at bounding box center [716, 283] width 70 height 22
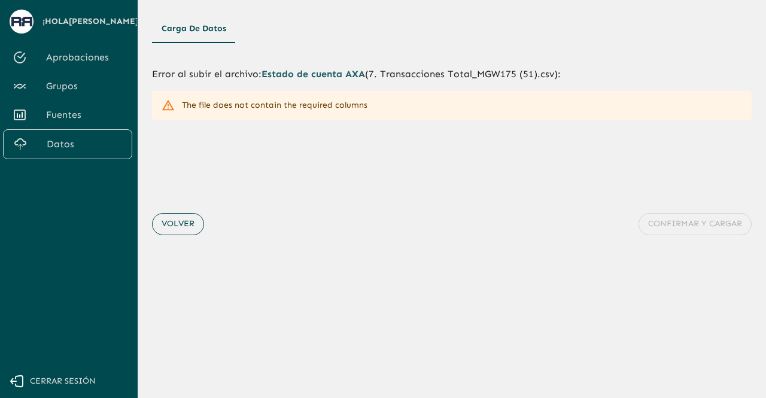
click at [193, 218] on button "Volver" at bounding box center [178, 224] width 52 height 22
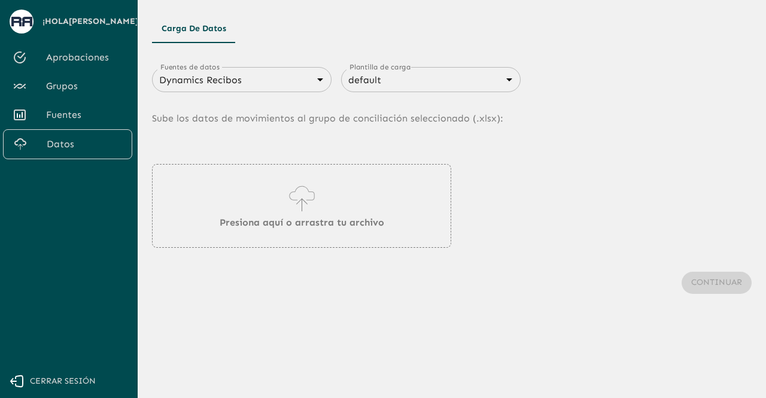
click at [289, 82] on body "Se están procesando los movimientos. Algunas acciones permanecerán deshabilitad…" at bounding box center [383, 199] width 766 height 398
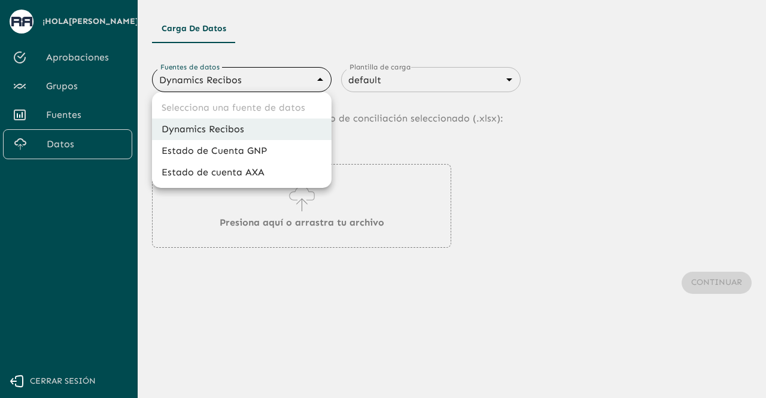
click at [255, 169] on li "Estado de cuenta AXA" at bounding box center [241, 172] width 179 height 22
type input "688d3623321e4b428189379d"
type input "688d3627321e4b42818937a0"
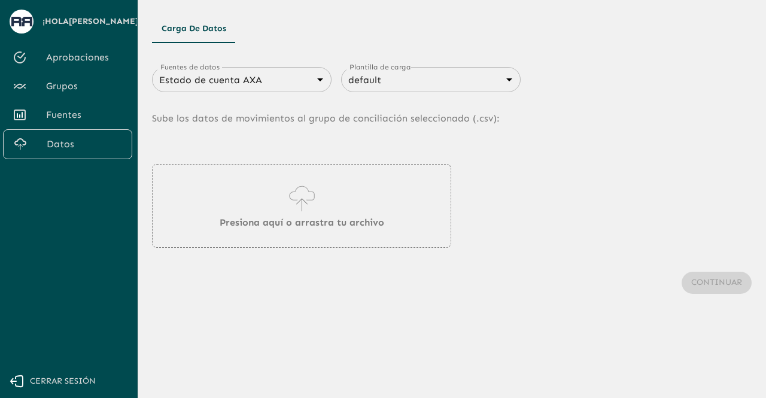
click at [502, 218] on div "Presiona aquí o arrastra tu archivo" at bounding box center [451, 206] width 599 height 84
click at [362, 364] on main "Carga de Datos Fuentes de datos Estado de cuenta AXA 688d3623321e4b428189379d F…" at bounding box center [452, 199] width 628 height 398
click at [543, 83] on div "Fuentes de datos Estado de cuenta AXA 688d3623321e4b428189379d Fuentes de datos…" at bounding box center [451, 79] width 599 height 25
click at [414, 258] on div "Continuar" at bounding box center [451, 283] width 599 height 70
